Goal: Task Accomplishment & Management: Use online tool/utility

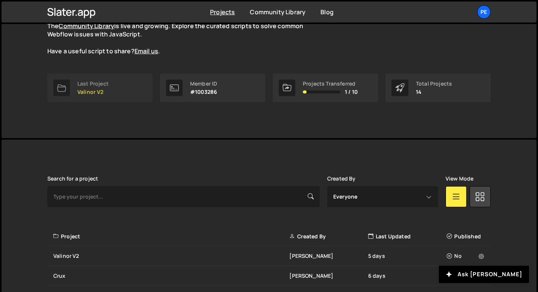
scroll to position [228, 0]
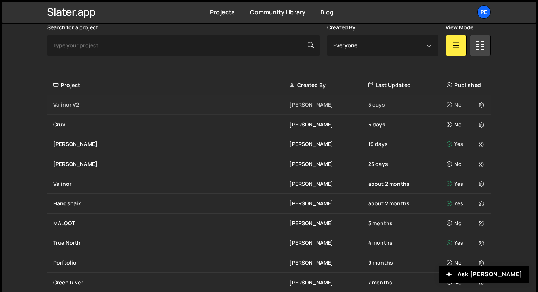
click at [90, 102] on div "Valinor V2" at bounding box center [171, 105] width 236 height 8
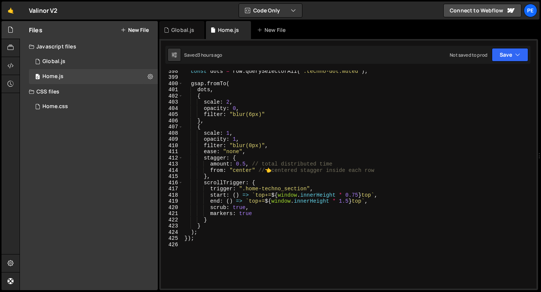
scroll to position [2430, 0]
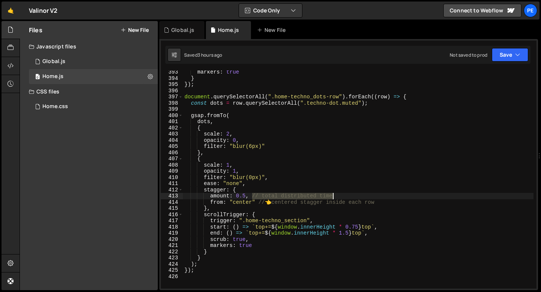
drag, startPoint x: 251, startPoint y: 196, endPoint x: 347, endPoint y: 195, distance: 95.8
click at [347, 196] on div "markers : true } }) ; document . querySelectorAll ( ".home-techno_dots-row" ) .…" at bounding box center [358, 184] width 350 height 231
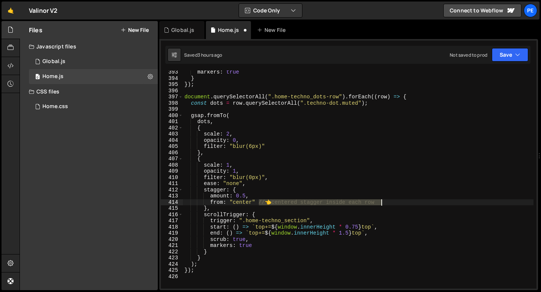
drag, startPoint x: 258, startPoint y: 204, endPoint x: 386, endPoint y: 205, distance: 128.1
click at [386, 205] on div "markers : true } }) ; document . querySelectorAll ( ".home-techno_dots-row" ) .…" at bounding box center [358, 184] width 350 height 231
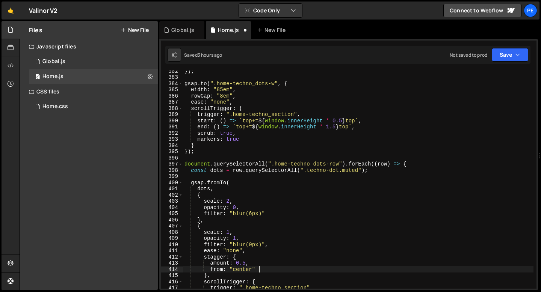
scroll to position [2294, 0]
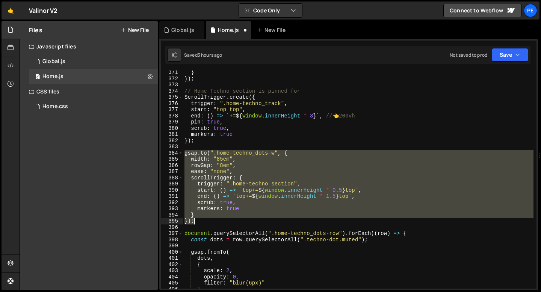
drag, startPoint x: 186, startPoint y: 154, endPoint x: 207, endPoint y: 222, distance: 71.3
click at [207, 222] on div "} }) ; // Home Techno section is pinned for ScrollTrigger . create ({ trigger :…" at bounding box center [358, 184] width 350 height 231
type textarea "} });"
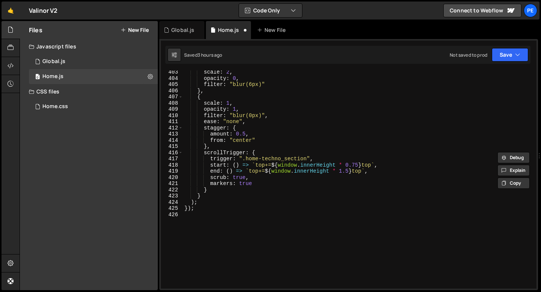
scroll to position [2527, 0]
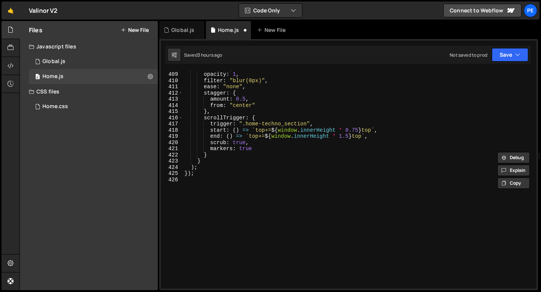
click at [193, 181] on div "scale : 1 , opacity : 1 , filter : "blur(0px)" , ease : "none" , stagger : { am…" at bounding box center [358, 180] width 350 height 231
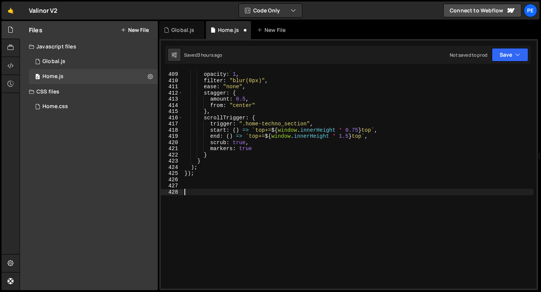
paste textarea "});"
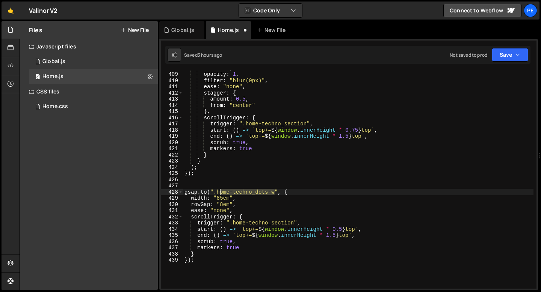
drag, startPoint x: 275, startPoint y: 193, endPoint x: 219, endPoint y: 191, distance: 56.0
click at [219, 191] on div "scale : 1 , opacity : 1 , filter : "blur(0px)" , ease : "none" , stagger : { am…" at bounding box center [358, 180] width 350 height 231
drag, startPoint x: 216, startPoint y: 192, endPoint x: 273, endPoint y: 193, distance: 57.1
click at [273, 193] on div "scale : 1 , opacity : 1 , filter : "blur(0px)" , ease : "none" , stagger : { am…" at bounding box center [358, 180] width 350 height 231
paste textarea "techno-dot_focused"
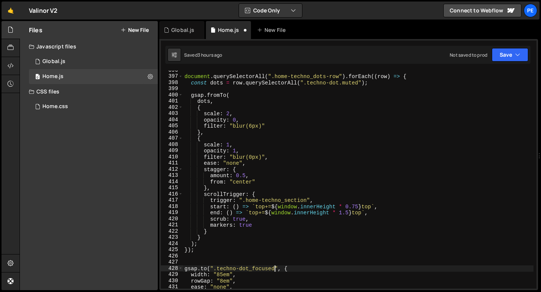
scroll to position [2451, 0]
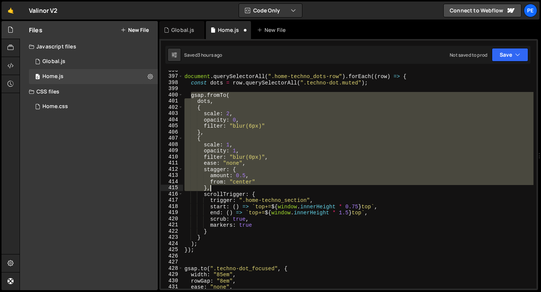
drag, startPoint x: 190, startPoint y: 95, endPoint x: 216, endPoint y: 188, distance: 96.2
click at [216, 188] on div "document . querySelectorAll ( ".home-techno_dots-row" ) . forEach (( row ) => {…" at bounding box center [358, 182] width 350 height 231
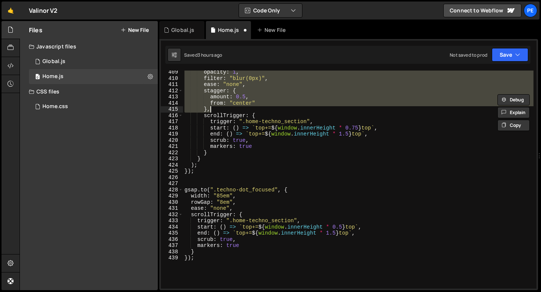
scroll to position [2491, 0]
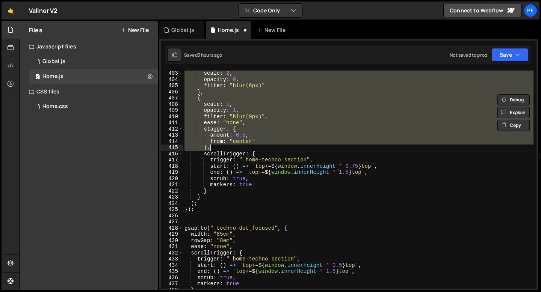
click at [200, 227] on div "scale : 2 , opacity : 0 , filter : "blur(6px)" } , { scale : 1 , opacity : 1 , …" at bounding box center [358, 185] width 350 height 231
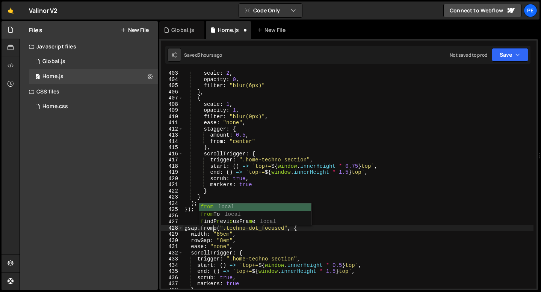
scroll to position [0, 2]
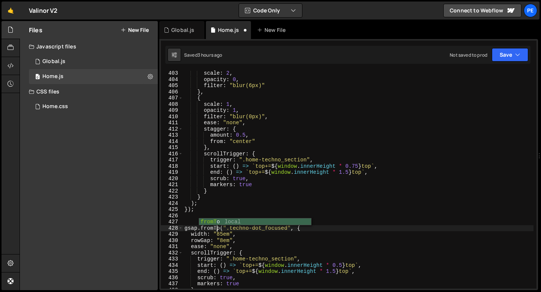
click at [186, 226] on div "scale : 2 , opacity : 0 , filter : "blur(6px)" } , { scale : 1 , opacity : 1 , …" at bounding box center [358, 185] width 350 height 231
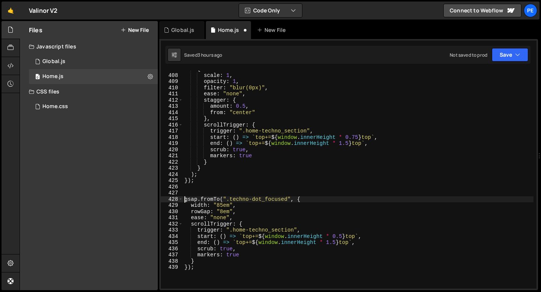
scroll to position [2522, 0]
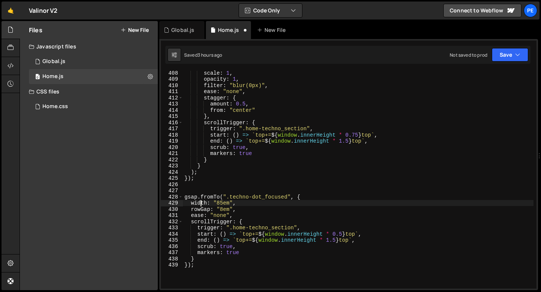
click at [202, 204] on div "scale : 1 , opacity : 1 , filter : "blur(0px)" , ease : "none" , stagger : { am…" at bounding box center [358, 185] width 350 height 231
click at [224, 202] on div "scale : 1 , opacity : 1 , filter : "blur(0px)" , ease : "none" , stagger : { am…" at bounding box center [358, 185] width 350 height 231
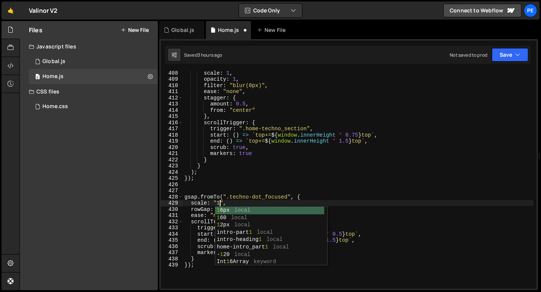
scroll to position [0, 2]
click at [201, 210] on div "scale : 1 , opacity : 1 , filter : "blur(0px)" , ease : "none" , stagger : { am…" at bounding box center [358, 185] width 350 height 231
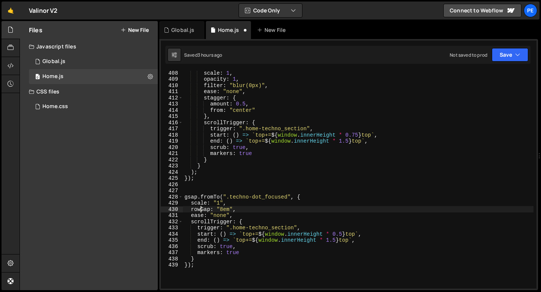
click at [201, 210] on div "scale : 1 , opacity : 1 , filter : "blur(0px)" , ease : "none" , stagger : { am…" at bounding box center [358, 185] width 350 height 231
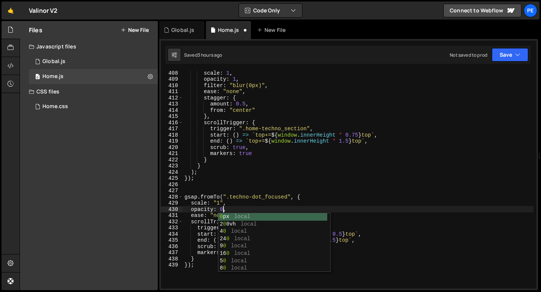
click at [221, 201] on div "scale : 1 , opacity : 1 , filter : "blur(0px)" , ease : "none" , stagger : { am…" at bounding box center [358, 185] width 350 height 231
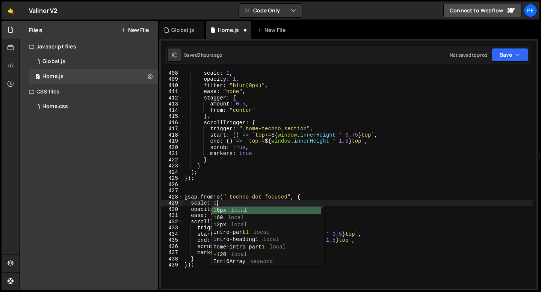
scroll to position [0, 2]
click at [234, 204] on div "scale : 1 , opacity : 1 , filter : "blur(0px)" , ease : "none" , stagger : { am…" at bounding box center [358, 185] width 350 height 231
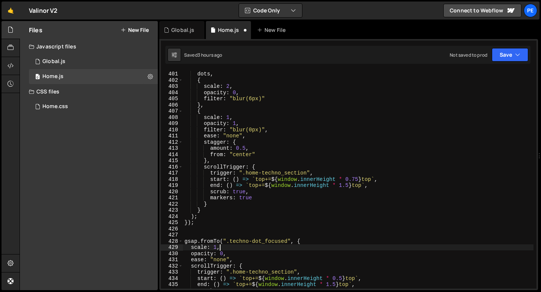
scroll to position [2476, 0]
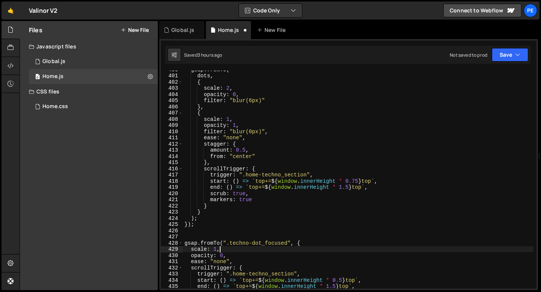
click at [213, 102] on div "gsap . fromTo ( dots , { scale : 2 , opacity : 0 , filter : "blur(6px)" } , { s…" at bounding box center [358, 181] width 350 height 231
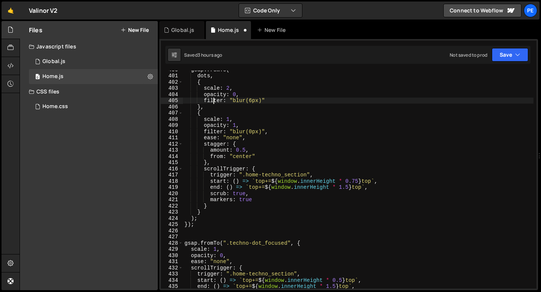
click at [213, 102] on div "gsap . fromTo ( dots , { scale : 2 , opacity : 0 , filter : "blur(6px)" } , { s…" at bounding box center [358, 181] width 350 height 231
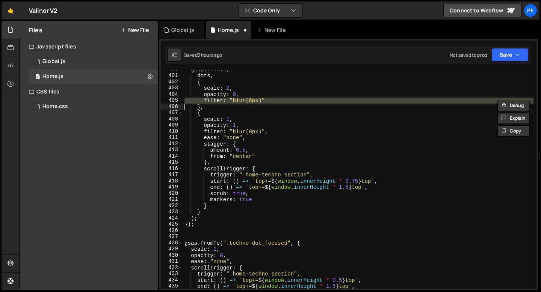
scroll to position [2516, 0]
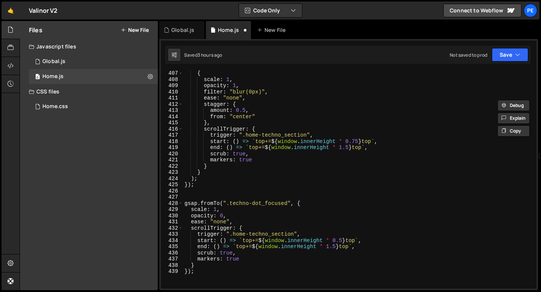
click at [230, 216] on div "{ scale : 1 , opacity : 1 , filter : "blur(0px)" , ease : "none" , stagger : { …" at bounding box center [358, 185] width 350 height 231
type textarea "opacity: 0,"
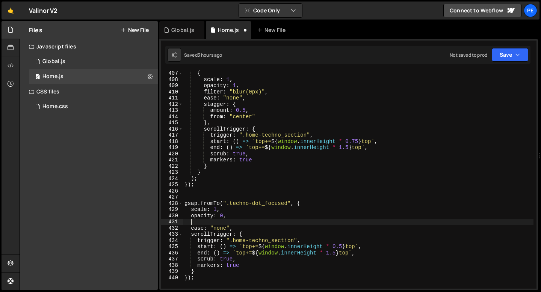
scroll to position [0, 0]
paste textarea
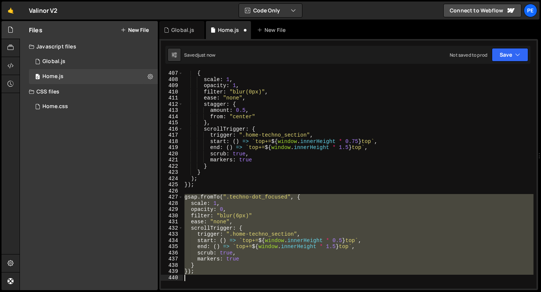
drag, startPoint x: 185, startPoint y: 198, endPoint x: 216, endPoint y: 278, distance: 85.8
click at [216, 278] on div "{ scale : 1 , opacity : 1 , filter : "blur(0px)" , ease : "none" , stagger : { …" at bounding box center [358, 185] width 350 height 231
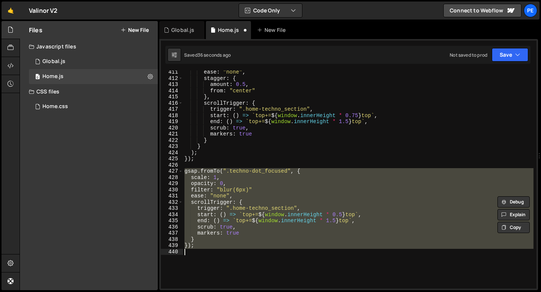
paste textarea ");"
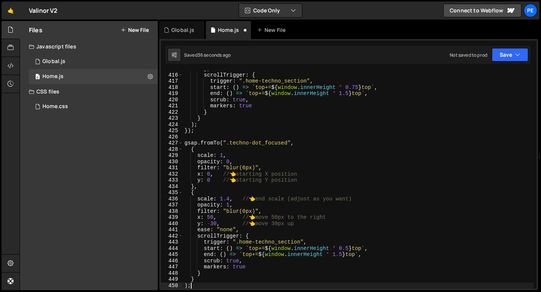
scroll to position [2570, 0]
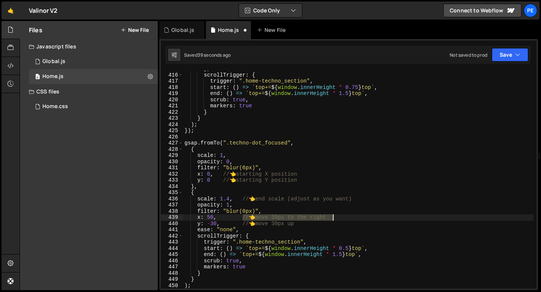
drag, startPoint x: 242, startPoint y: 217, endPoint x: 344, endPoint y: 217, distance: 102.5
click at [344, 217] on div "} , scrollTrigger : { trigger : ".home-techno_section" , start : ( ) => ` top+=…" at bounding box center [358, 181] width 350 height 231
click at [308, 223] on div "} , scrollTrigger : { trigger : ".home-techno_section" , start : ( ) => ` top+=…" at bounding box center [358, 181] width 350 height 231
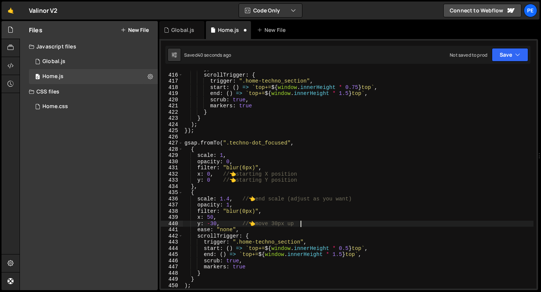
click at [308, 223] on div "} , scrollTrigger : { trigger : ".home-techno_section" , start : ( ) => ` top+=…" at bounding box center [358, 181] width 350 height 231
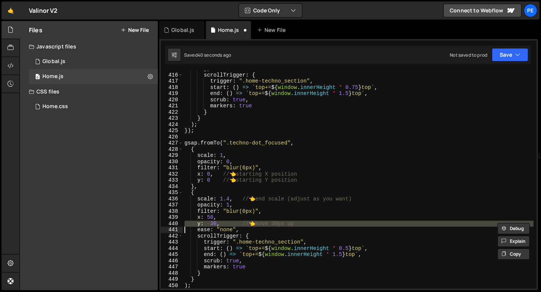
click at [308, 223] on div "} , scrollTrigger : { trigger : ".home-techno_section" , start : ( ) => ` top+=…" at bounding box center [358, 181] width 350 height 231
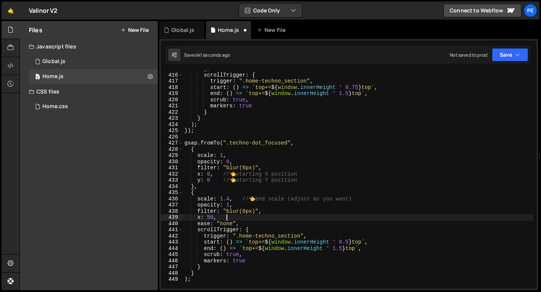
click at [226, 218] on div "} , scrollTrigger : { trigger : ".home-techno_section" , start : ( ) => ` top+=…" at bounding box center [358, 181] width 350 height 231
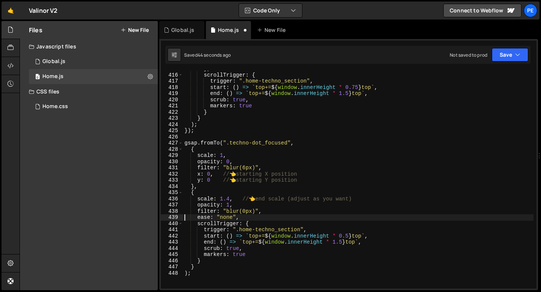
click at [229, 198] on div "} , scrollTrigger : { trigger : ".home-techno_section" , start : ( ) => ` top+=…" at bounding box center [358, 181] width 350 height 231
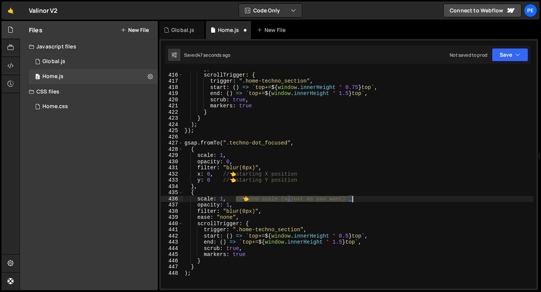
drag, startPoint x: 237, startPoint y: 198, endPoint x: 360, endPoint y: 200, distance: 123.9
click at [360, 200] on div "} , scrollTrigger : { trigger : ".home-techno_section" , start : ( ) => ` top+=…" at bounding box center [358, 181] width 350 height 231
click at [222, 154] on div "} , scrollTrigger : { trigger : ".home-techno_section" , start : ( ) => ` top+=…" at bounding box center [358, 181] width 350 height 231
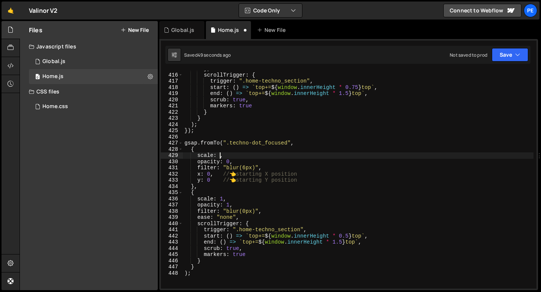
scroll to position [0, 2]
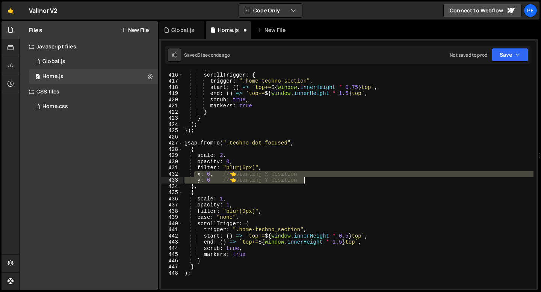
drag, startPoint x: 195, startPoint y: 172, endPoint x: 318, endPoint y: 181, distance: 123.9
click at [318, 181] on div "} , scrollTrigger : { trigger : ".home-techno_section" , start : ( ) => ` top+=…" at bounding box center [358, 181] width 350 height 231
type textarea "x: 0, // 👈 starting X position y: 0 // 👈 starting Y position"
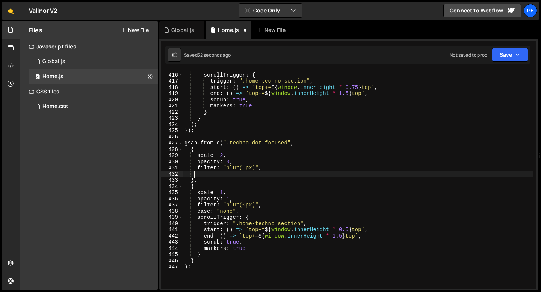
scroll to position [0, 0]
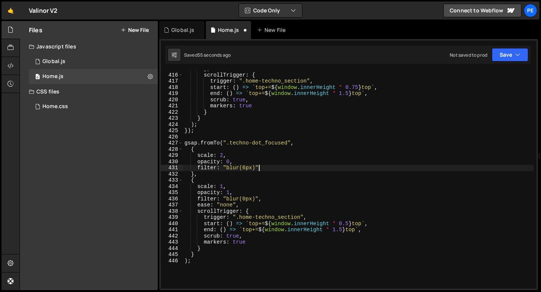
click at [349, 225] on div "} , scrollTrigger : { trigger : ".home-techno_section" , start : ( ) => ` top+=…" at bounding box center [358, 181] width 350 height 231
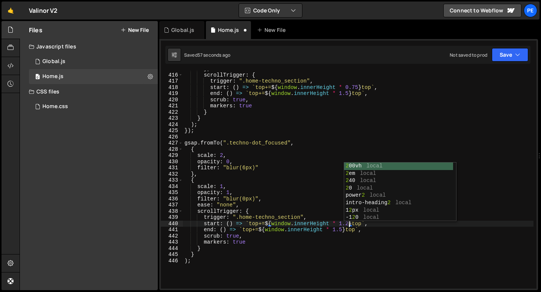
scroll to position [0, 12]
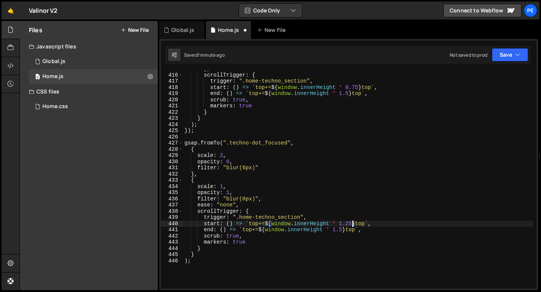
click at [342, 228] on div "} , scrollTrigger : { trigger : ".home-techno_section" , start : ( ) => ` top+=…" at bounding box center [358, 181] width 350 height 231
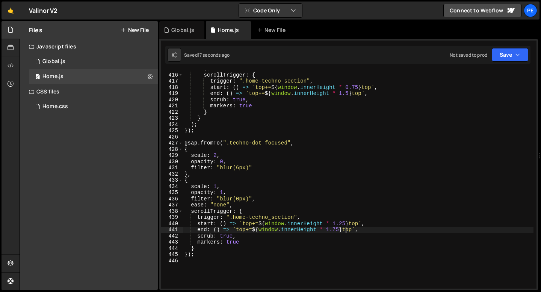
click at [242, 206] on div "} , scrollTrigger : { trigger : ".home-techno_section" , start : ( ) => ` top+=…" at bounding box center [358, 181] width 350 height 231
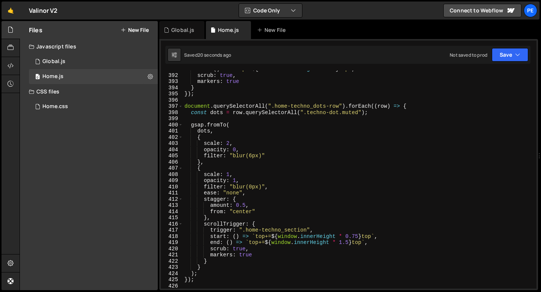
scroll to position [2459, 0]
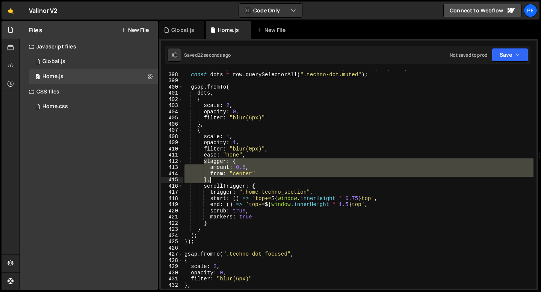
drag, startPoint x: 203, startPoint y: 162, endPoint x: 213, endPoint y: 179, distance: 19.0
click at [213, 179] on div "document . querySelectorAll ( ".home-techno_dots-row" ) . forEach (( row ) => {…" at bounding box center [358, 180] width 350 height 231
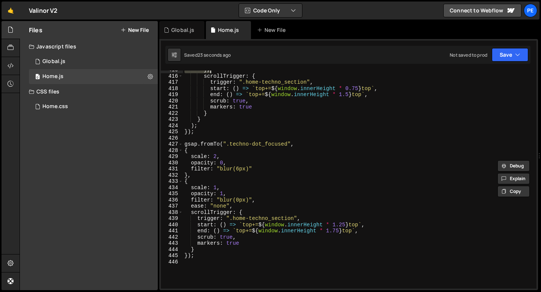
scroll to position [2569, 0]
click at [236, 206] on div "} , scrollTrigger : { trigger : ".home-techno_section" , start : ( ) => ` top+=…" at bounding box center [358, 182] width 350 height 231
type textarea "ease: "none","
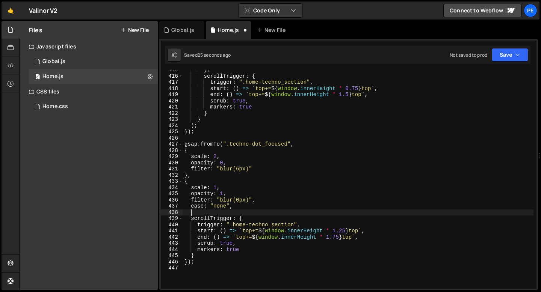
scroll to position [0, 0]
paste textarea "},"
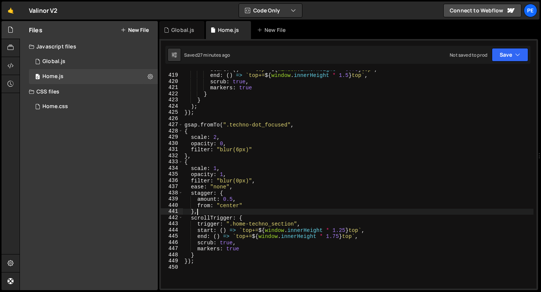
scroll to position [2578, 0]
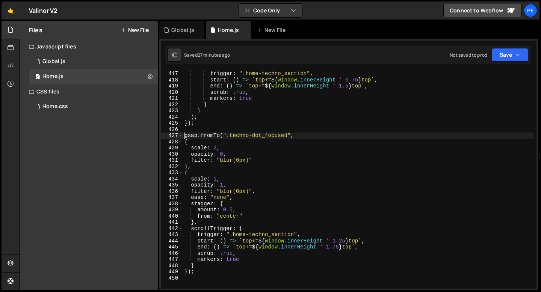
click at [184, 137] on div "trigger : ".home-techno_section" , start : ( ) => ` top+= ${ window . innerHeig…" at bounding box center [358, 186] width 350 height 231
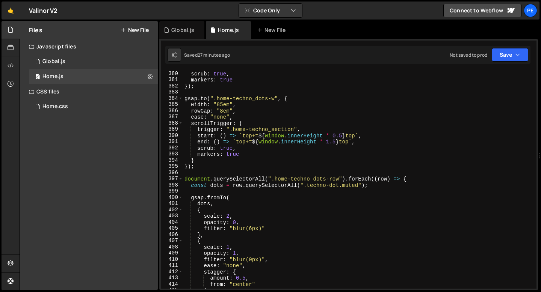
scroll to position [2342, 0]
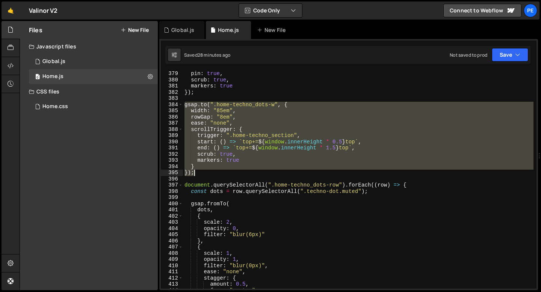
drag, startPoint x: 184, startPoint y: 106, endPoint x: 196, endPoint y: 171, distance: 66.1
click at [196, 171] on div "pin : true , scrub : true , markers : true }) ; gsap . to ( ".home-techno_dots-…" at bounding box center [358, 186] width 350 height 231
type textarea "} });"
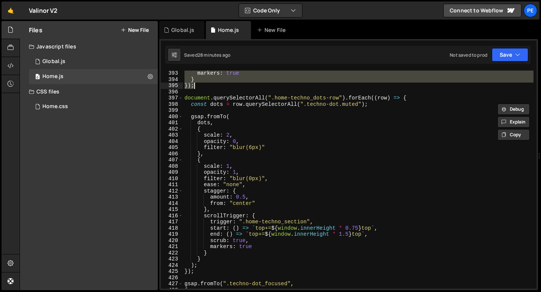
scroll to position [2676, 0]
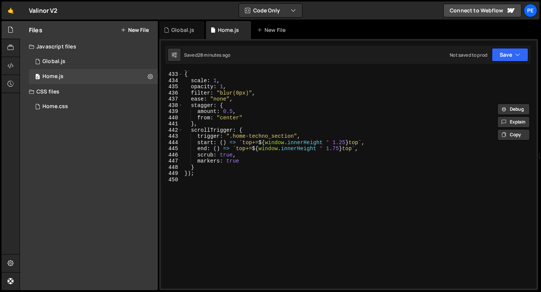
click at [192, 184] on div "} , { scale : 1 , opacity : 1 , filter : "blur(0px)" , ease : "none" , stagger …" at bounding box center [358, 180] width 350 height 231
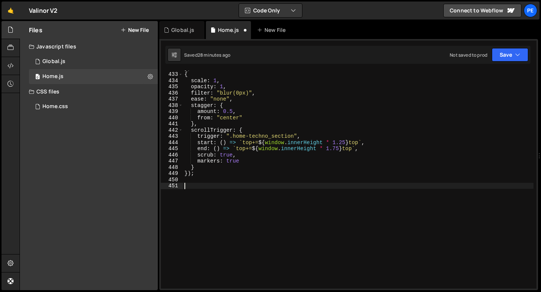
paste textarea "});"
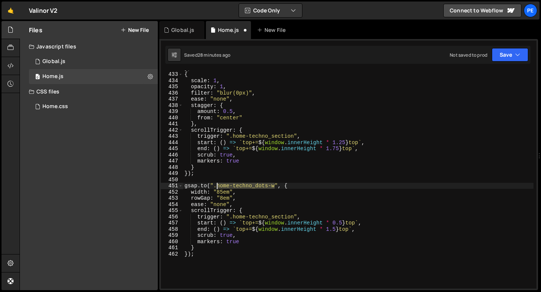
drag, startPoint x: 275, startPoint y: 184, endPoint x: 217, endPoint y: 184, distance: 57.5
click at [217, 184] on div "} , { scale : 1 , opacity : 1 , filter : "blur(0px)" , ease : "none" , stagger …" at bounding box center [358, 180] width 350 height 231
paste textarea "techno-dot"
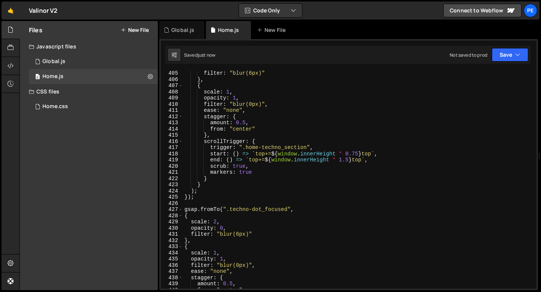
scroll to position [2539, 0]
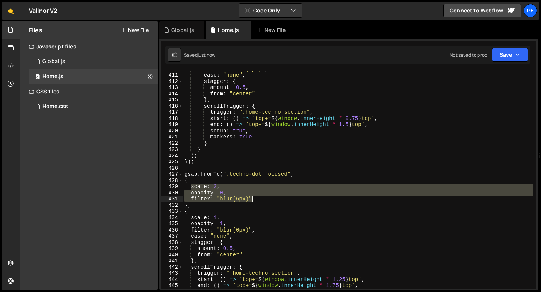
drag, startPoint x: 192, startPoint y: 188, endPoint x: 255, endPoint y: 202, distance: 64.2
click at [255, 202] on div "filter : "blur(0px)" , ease : "none" , stagger : { amount : 0.5 , from : "cente…" at bounding box center [358, 181] width 350 height 231
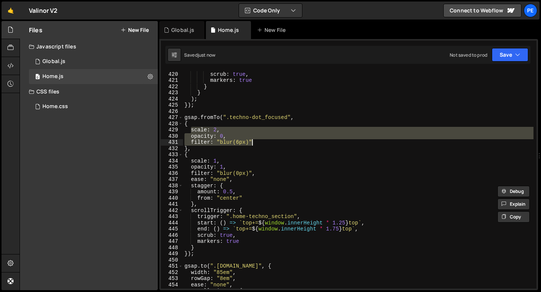
scroll to position [2659, 0]
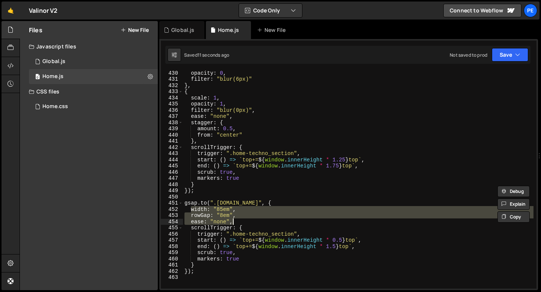
drag, startPoint x: 192, startPoint y: 210, endPoint x: 232, endPoint y: 222, distance: 41.9
click at [232, 222] on div "opacity : 0 , filter : "blur(6px)" } , { scale : 1 , opacity : 1 , filter : "bl…" at bounding box center [358, 185] width 350 height 231
paste textarea "filter: "blur(6px)""
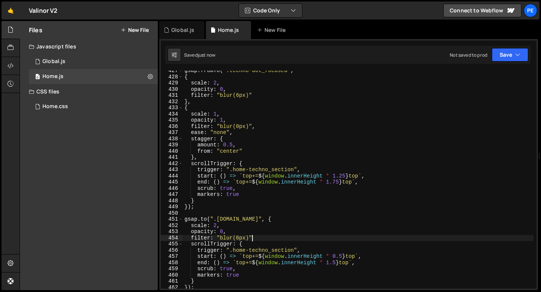
scroll to position [2642, 0]
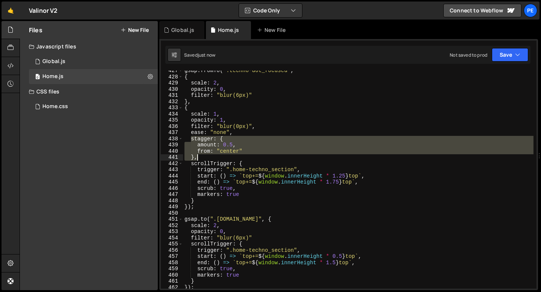
drag, startPoint x: 192, startPoint y: 139, endPoint x: 200, endPoint y: 158, distance: 21.0
click at [200, 158] on div "gsap . fromTo ( ".techno-dot_focused" , { scale : 2 , opacity : 0 , filter : "b…" at bounding box center [358, 183] width 350 height 231
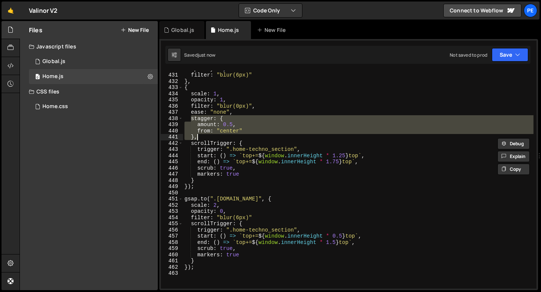
scroll to position [2665, 0]
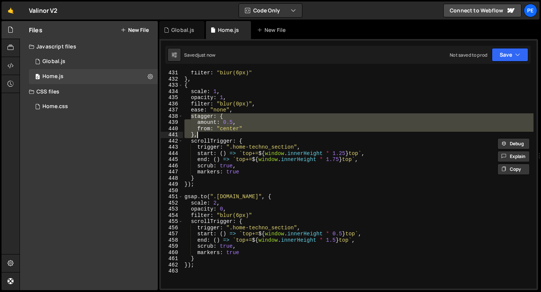
click at [256, 216] on div "filter : "blur(6px)" } , { scale : 1 , opacity : 1 , filter : "blur(0px)" , eas…" at bounding box center [358, 185] width 350 height 231
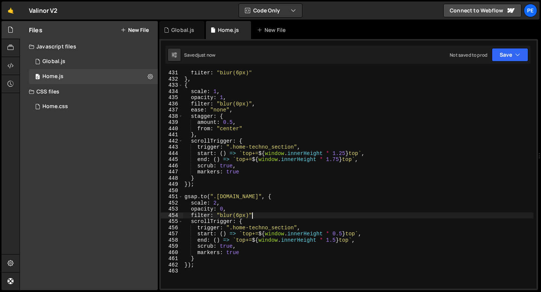
type textarea "filter: "blur(6px)","
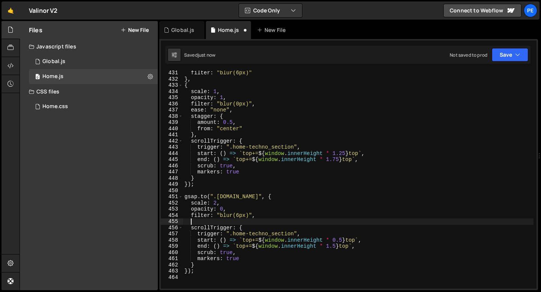
paste textarea "},"
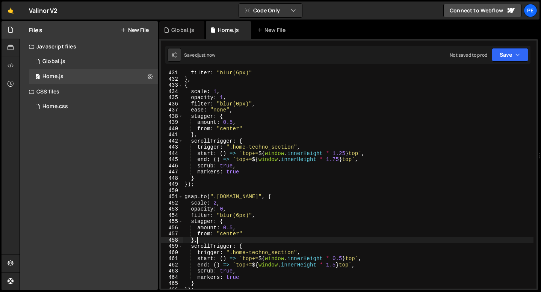
click at [236, 109] on div "filter : "blur(6px)" } , { scale : 1 , opacity : 1 , filter : "blur(0px)" , eas…" at bounding box center [358, 185] width 350 height 231
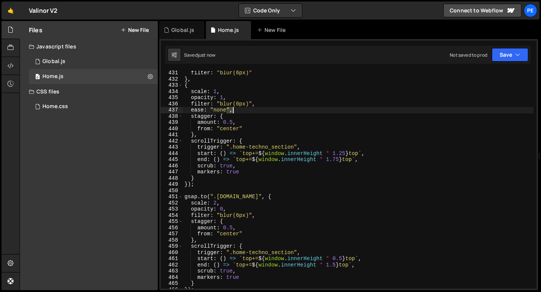
click at [236, 109] on div "filter : "blur(6px)" } , { scale : 1 , opacity : 1 , filter : "blur(0px)" , eas…" at bounding box center [358, 185] width 350 height 231
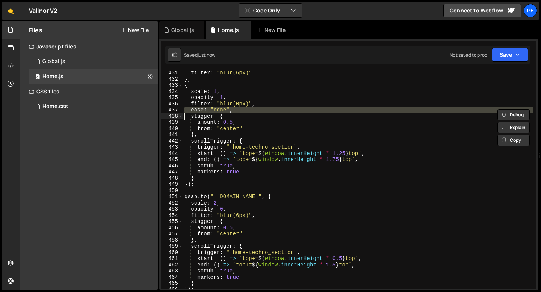
click at [256, 217] on div "filter : "blur(6px)" } , { scale : 1 , opacity : 1 , filter : "blur(0px)" , eas…" at bounding box center [358, 185] width 350 height 231
type textarea "filter: "blur(6px)","
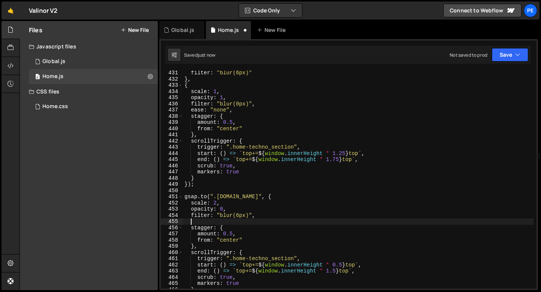
paste textarea
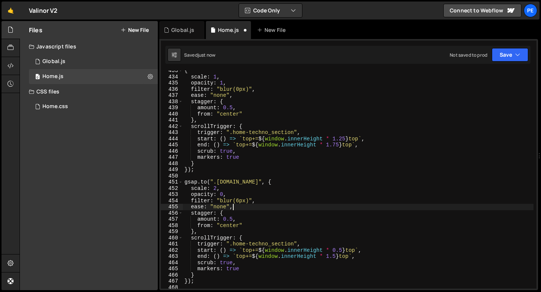
scroll to position [2681, 0]
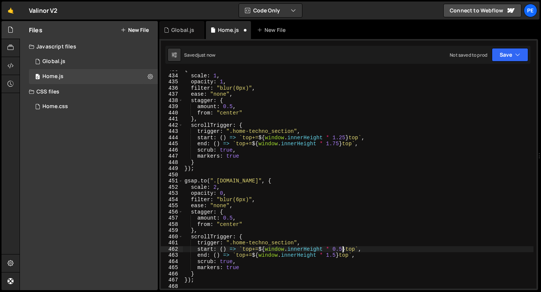
click at [342, 247] on div "{ scale : 1 , opacity : 1 , filter : "blur(0px)" , ease : "none" , stagger : { …" at bounding box center [358, 181] width 350 height 231
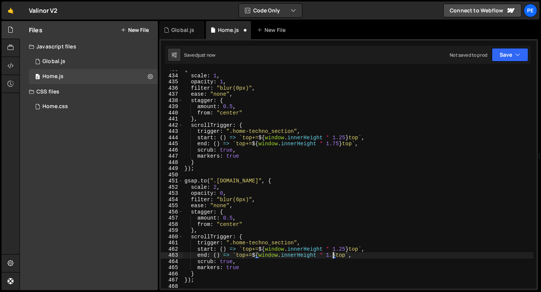
scroll to position [0, 11]
click at [344, 246] on div "{ scale : 1 , opacity : 1 , filter : "blur(0px)" , ease : "none" , stagger : { …" at bounding box center [358, 181] width 350 height 231
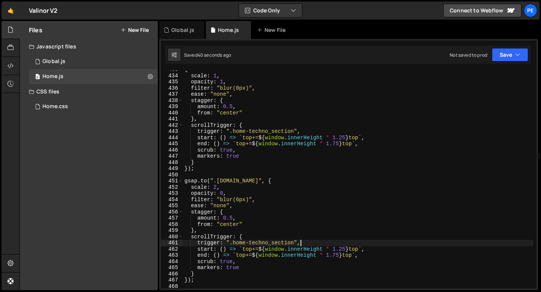
scroll to position [0, 8]
click at [344, 248] on div "{ scale : 1 , opacity : 1 , filter : "blur(0px)" , ease : "none" , stagger : { …" at bounding box center [358, 181] width 350 height 231
click at [337, 255] on div "{ scale : 1 , opacity : 1 , filter : "blur(0px)" , ease : "none" , stagger : { …" at bounding box center [358, 181] width 350 height 231
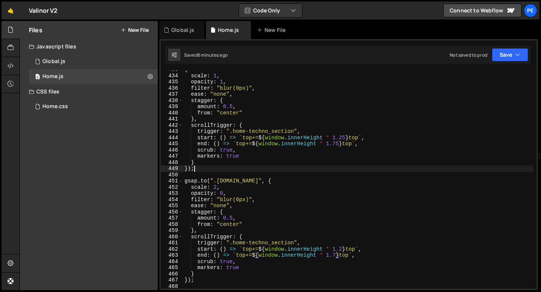
click at [222, 167] on div "{ scale : 1 , opacity : 1 , filter : "blur(0px)" , ease : "none" , stagger : { …" at bounding box center [358, 181] width 350 height 231
type textarea "});"
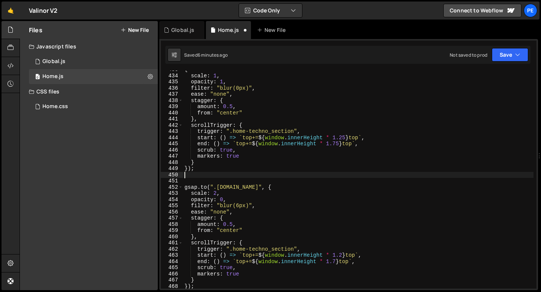
scroll to position [0, 0]
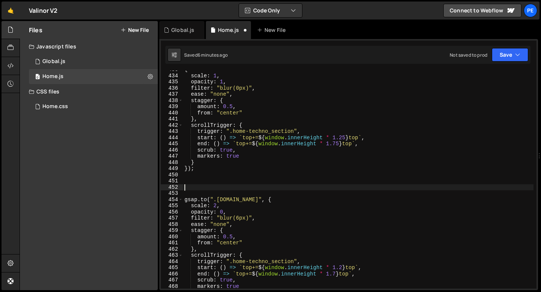
paste textarea "home-techno_border"
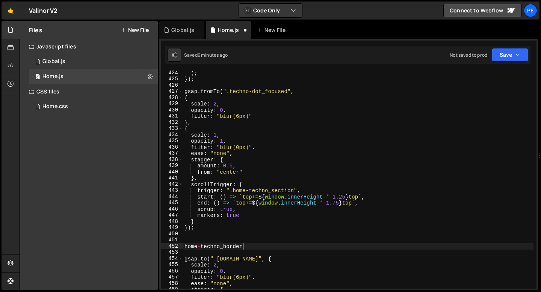
scroll to position [2621, 0]
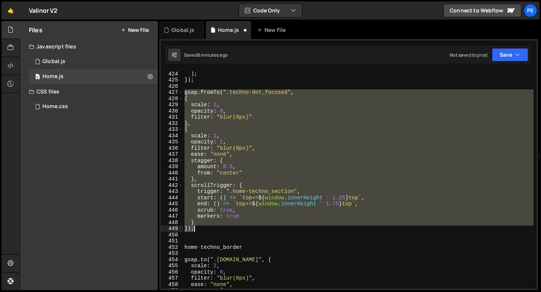
drag, startPoint x: 184, startPoint y: 91, endPoint x: 220, endPoint y: 228, distance: 140.8
click at [220, 228] on div "} ) ; }) ; gsap . fromTo ( ".techno-dot_focused" , { scale : 2 , opacity : 0 , …" at bounding box center [358, 180] width 350 height 231
type textarea "});"
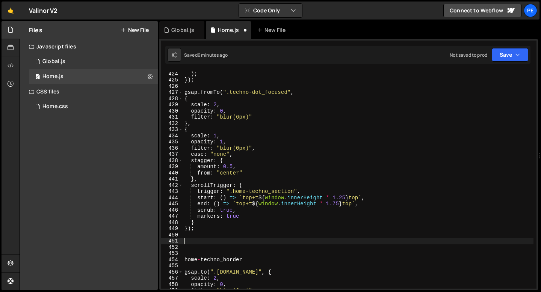
paste textarea "});"
type textarea "});"
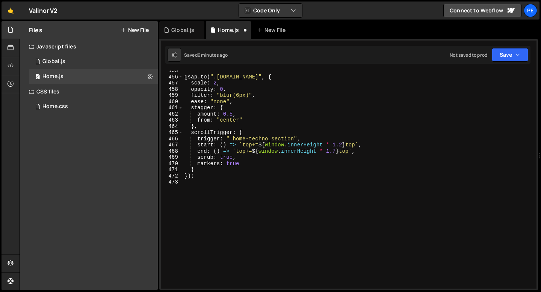
scroll to position [2819, 0]
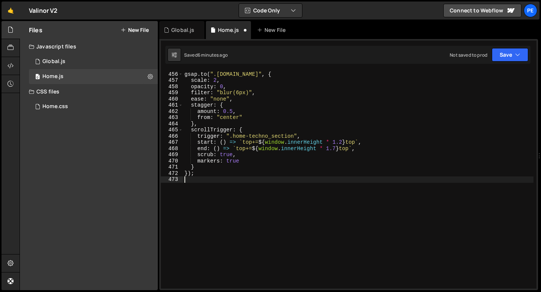
click at [201, 185] on div "gsap . to ( ".[DOMAIN_NAME]" , { scale : 2 , opacity : 0 , filter : "blur(6px)"…" at bounding box center [358, 180] width 350 height 231
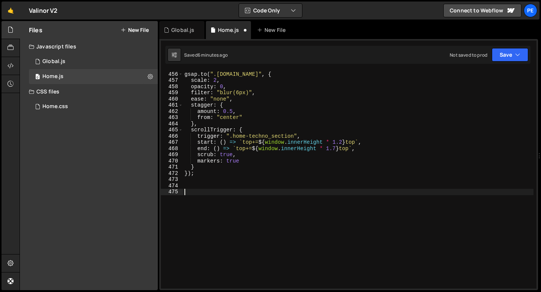
paste textarea "});"
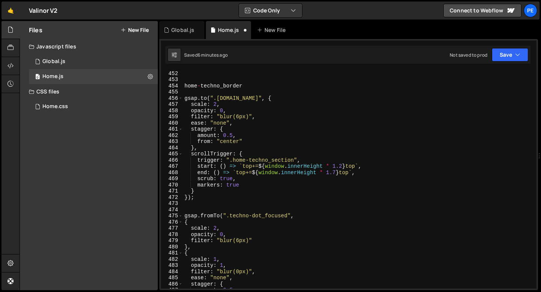
scroll to position [2772, 0]
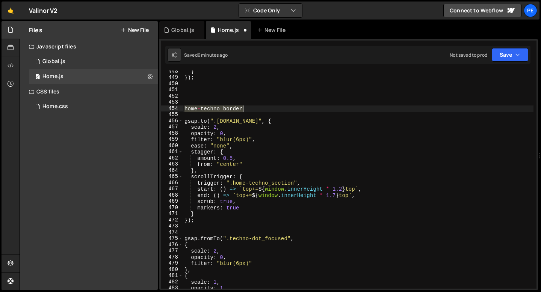
drag, startPoint x: 184, startPoint y: 110, endPoint x: 256, endPoint y: 109, distance: 72.1
click at [256, 109] on div "} }) ; home - techno_border gsap . to ( ".[DOMAIN_NAME]" , { scale : 2 , opacit…" at bounding box center [358, 183] width 350 height 231
type textarea "home-techno_border"
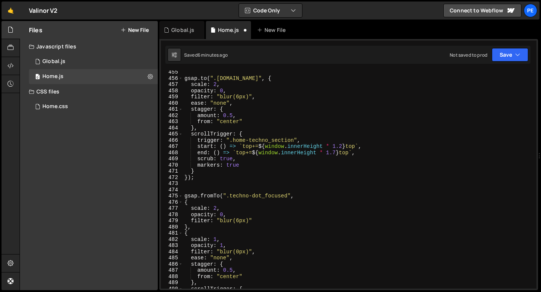
scroll to position [2819, 0]
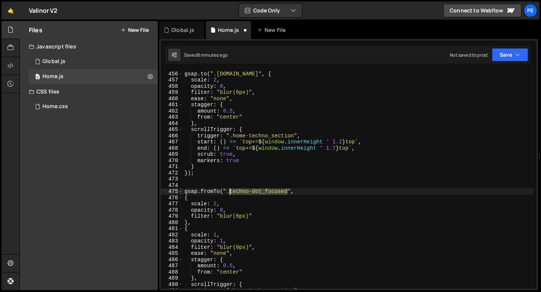
drag, startPoint x: 287, startPoint y: 192, endPoint x: 229, endPoint y: 192, distance: 58.2
click at [229, 192] on div "gsap . to ( ".[DOMAIN_NAME]" , { scale : 2 , opacity : 0 , filter : "blur(6px)"…" at bounding box center [358, 180] width 350 height 231
paste textarea "home-techno_border"
click at [217, 202] on div "gsap . to ( ".[DOMAIN_NAME]" , { scale : 2 , opacity : 0 , filter : "blur(6px)"…" at bounding box center [358, 180] width 350 height 231
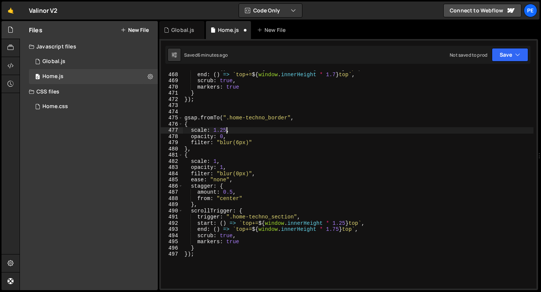
scroll to position [2896, 0]
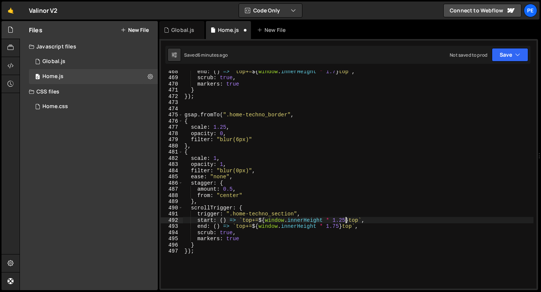
click at [345, 221] on div "end : ( ) => ` top+= ${ window . innerHeight * 1.7 } top ` , scrub : true , mar…" at bounding box center [358, 183] width 350 height 231
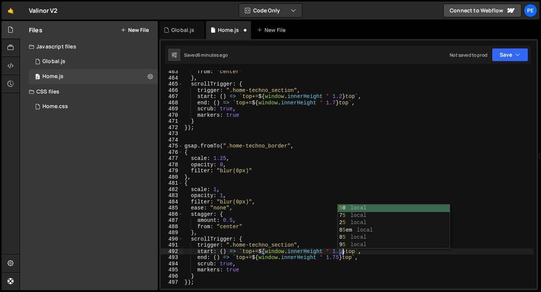
scroll to position [0, 11]
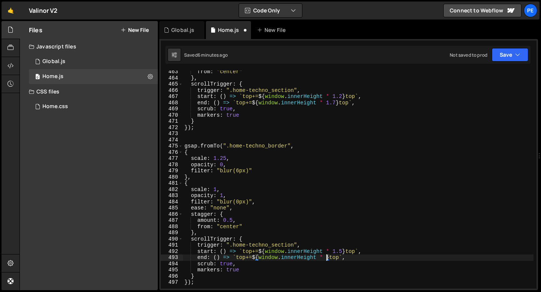
type textarea "end: () => `top+=${window.innerHeight * 2} top`,"
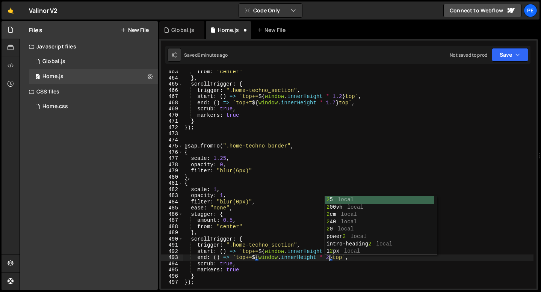
scroll to position [0, 0]
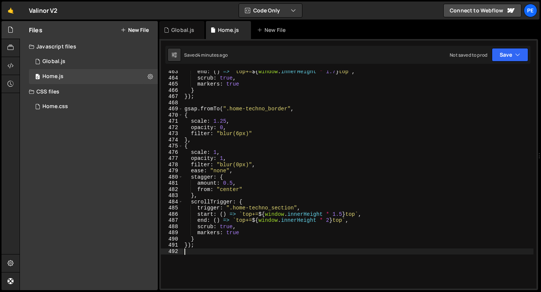
click at [330, 220] on div "end : ( ) => ` top+= ${ window . innerHeight * 1.7 } top ` , scrub : true , mar…" at bounding box center [358, 184] width 350 height 231
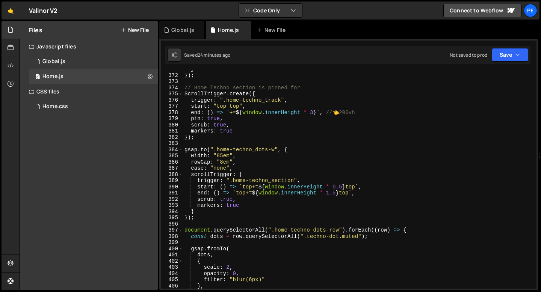
scroll to position [2267, 0]
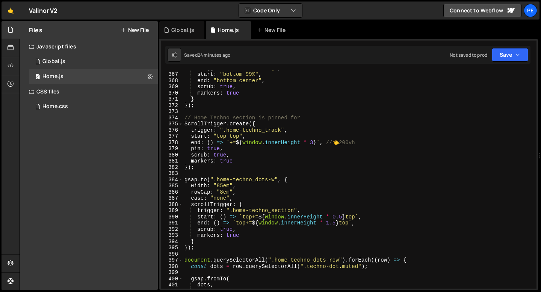
click at [314, 142] on div "trigger : ".home-model_bg" , start : "bottom 99%" , end : "bottom center" , scr…" at bounding box center [358, 180] width 350 height 231
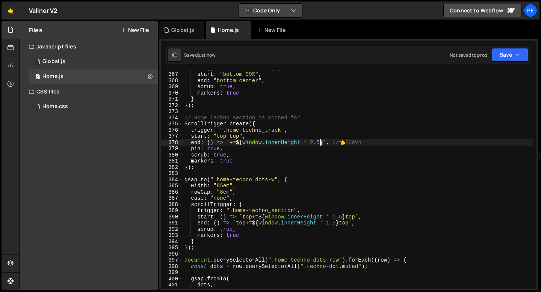
type textarea "end: () => `+=${window.innerHeight * 2.5}`, // 👈 200vh"
